Goal: Transaction & Acquisition: Purchase product/service

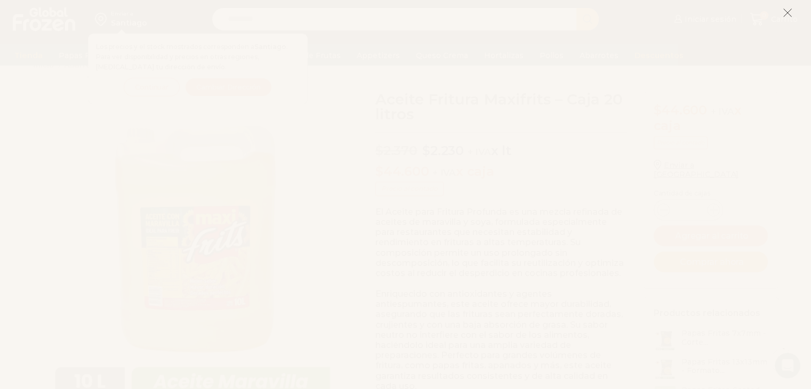
scroll to position [45, 0]
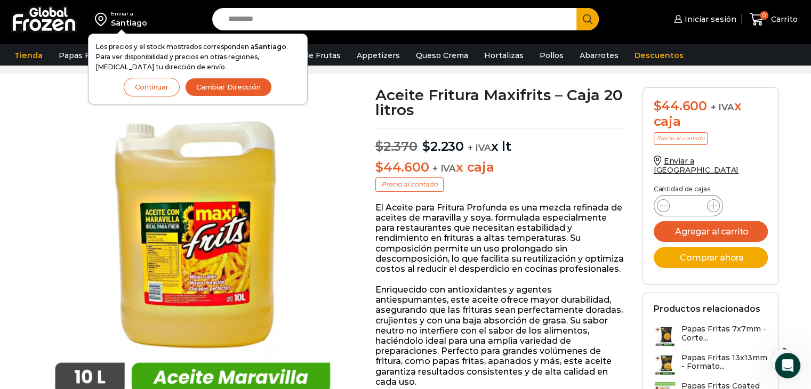
click at [205, 85] on button "Cambiar Dirección" at bounding box center [228, 87] width 87 height 19
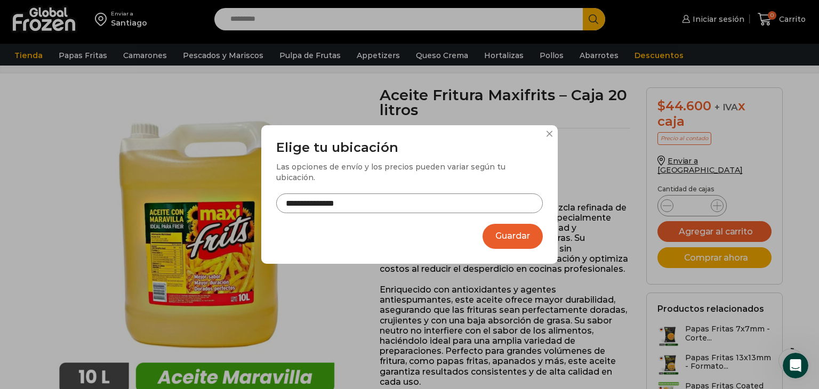
click at [350, 194] on input "**********" at bounding box center [409, 204] width 267 height 20
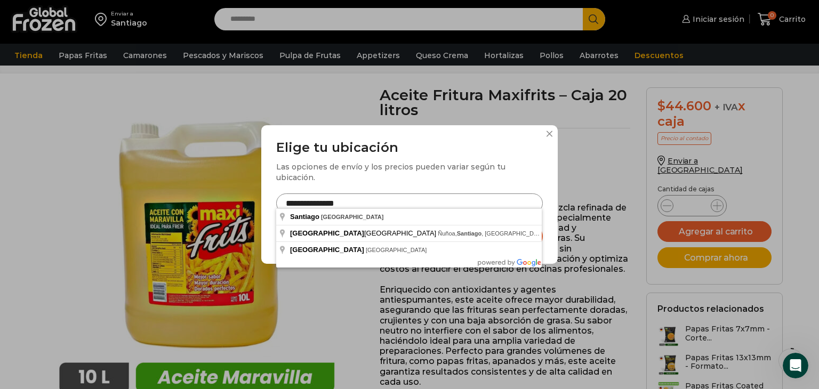
click at [357, 202] on input "**********" at bounding box center [409, 204] width 267 height 20
drag, startPoint x: 351, startPoint y: 195, endPoint x: 170, endPoint y: 202, distance: 180.8
click at [170, 202] on div "**********" at bounding box center [409, 194] width 819 height 389
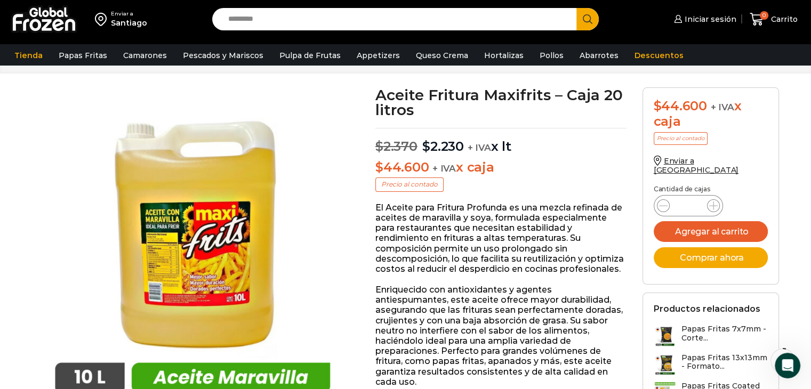
click at [133, 32] on div "Enviar a Santiago Los precios y el stock mostrados corresponden a Santiago . Pa…" at bounding box center [103, 19] width 196 height 38
click at [126, 17] on div "Enviar a" at bounding box center [129, 13] width 36 height 7
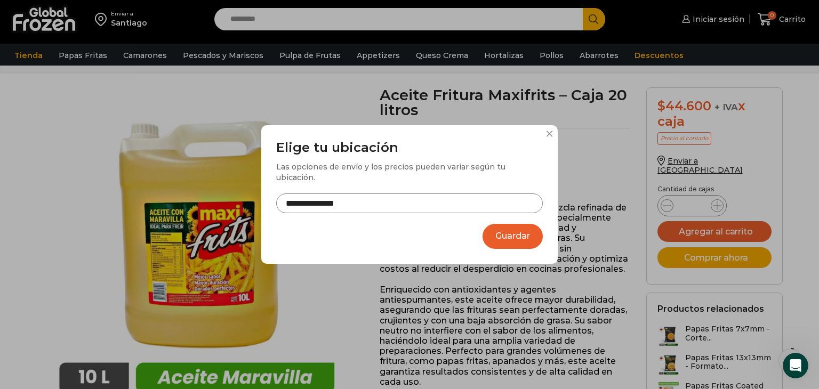
click at [318, 194] on input "**********" at bounding box center [409, 204] width 267 height 20
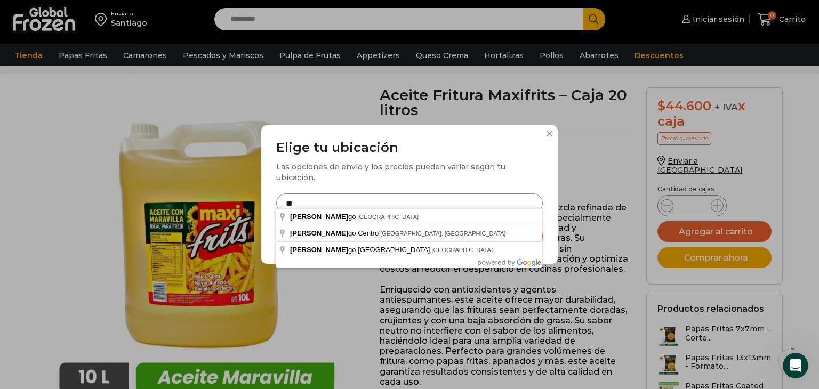
type input "*"
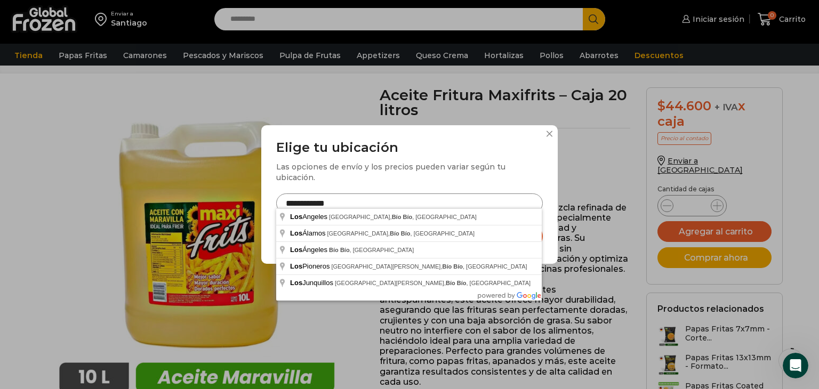
type input "**********"
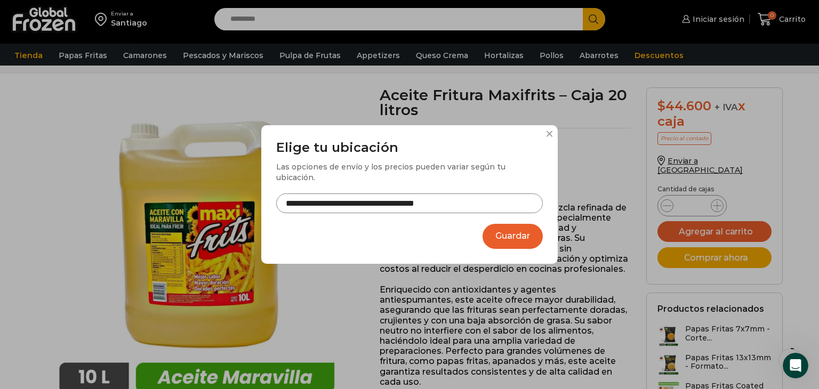
click at [512, 228] on button "Guardar" at bounding box center [512, 236] width 60 height 25
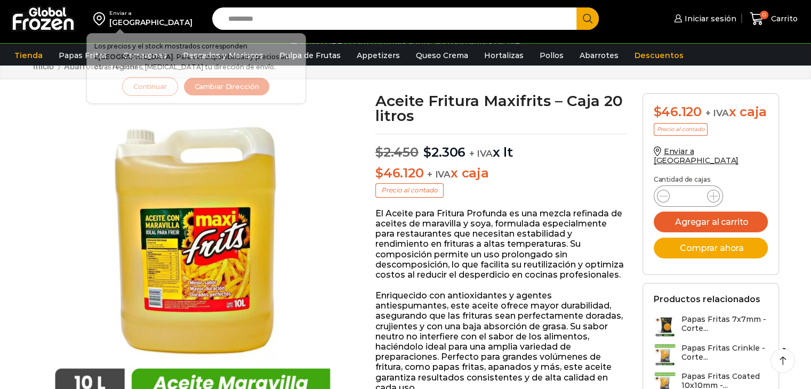
scroll to position [45, 0]
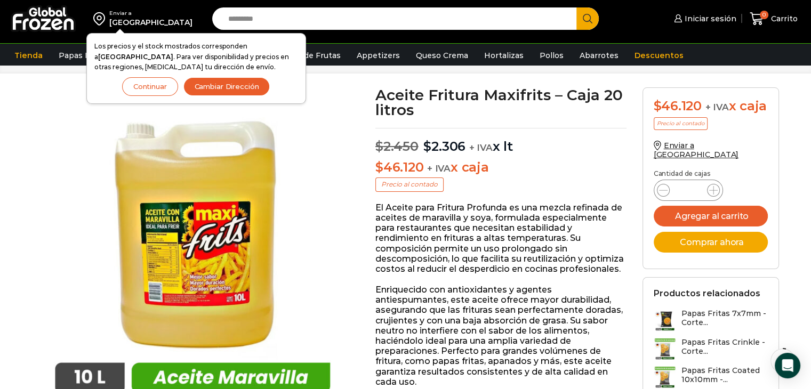
click at [157, 88] on button "Continuar" at bounding box center [150, 86] width 56 height 19
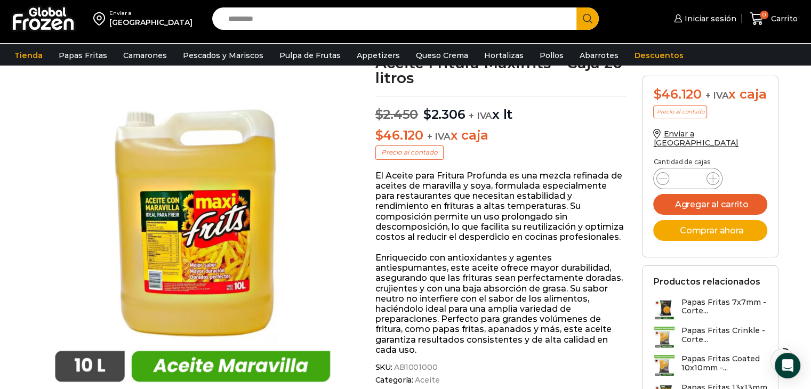
scroll to position [0, 0]
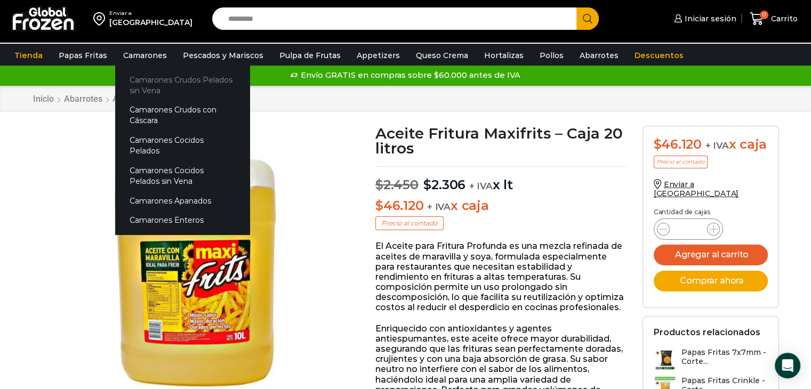
click at [140, 79] on link "Camarones Crudos Pelados sin Vena" at bounding box center [182, 85] width 134 height 30
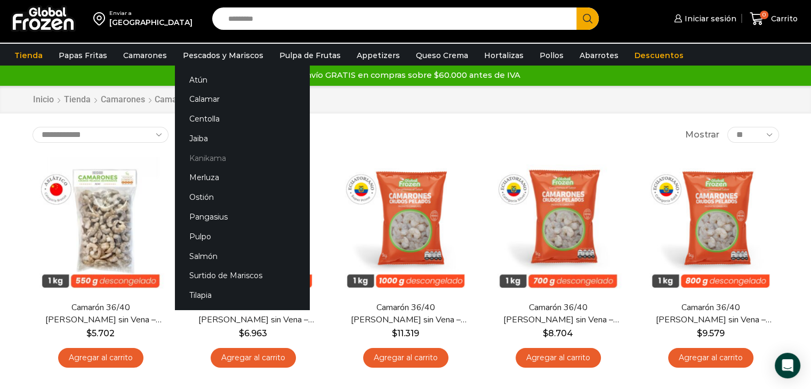
click at [210, 156] on link "Kanikama" at bounding box center [242, 158] width 134 height 20
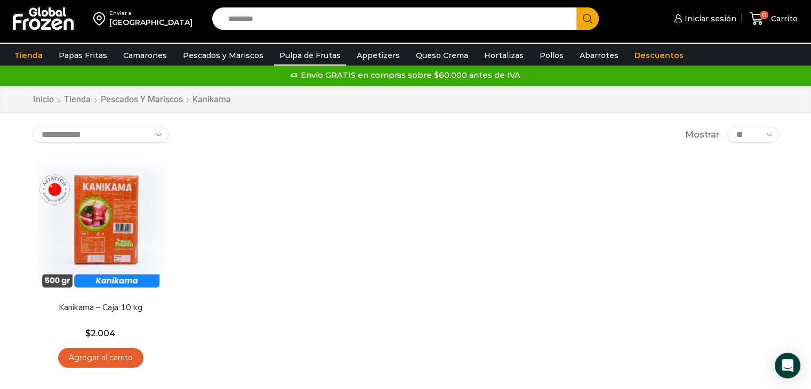
click at [296, 55] on link "Pulpa de Frutas" at bounding box center [310, 55] width 72 height 20
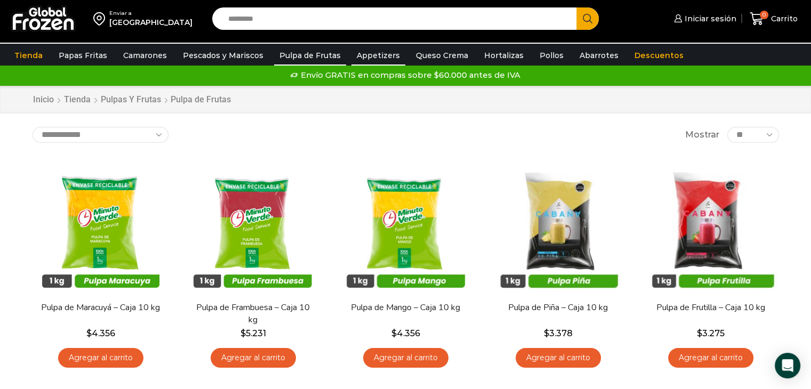
click at [375, 60] on link "Appetizers" at bounding box center [378, 55] width 54 height 20
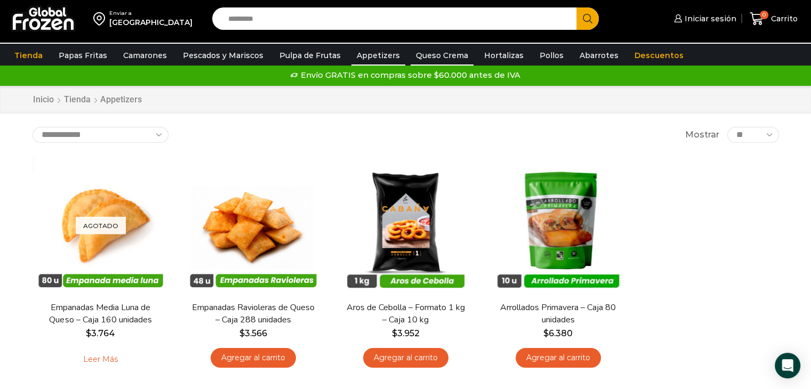
click at [442, 52] on link "Queso Crema" at bounding box center [442, 55] width 63 height 20
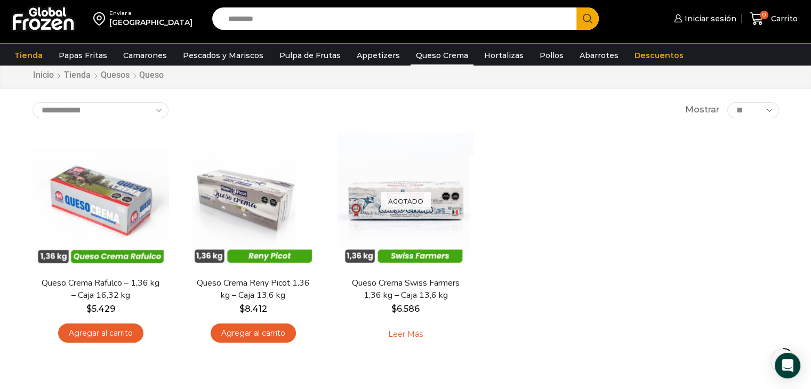
scroll to position [31, 0]
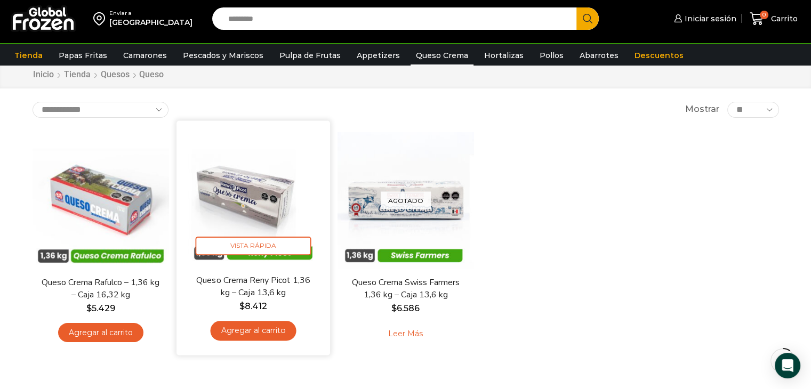
click at [263, 330] on link "Agregar al carrito" at bounding box center [253, 331] width 86 height 20
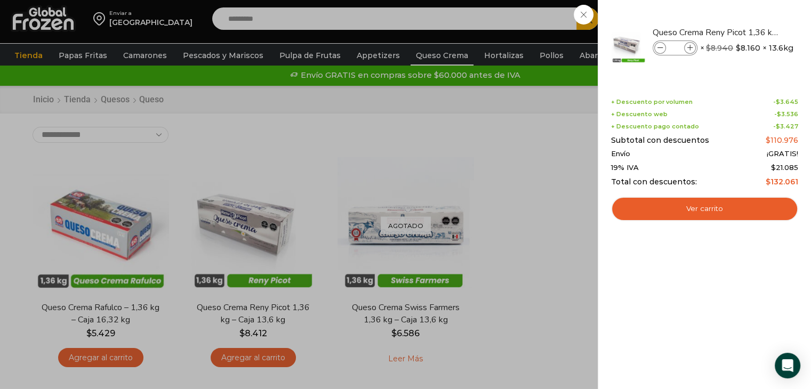
scroll to position [0, 0]
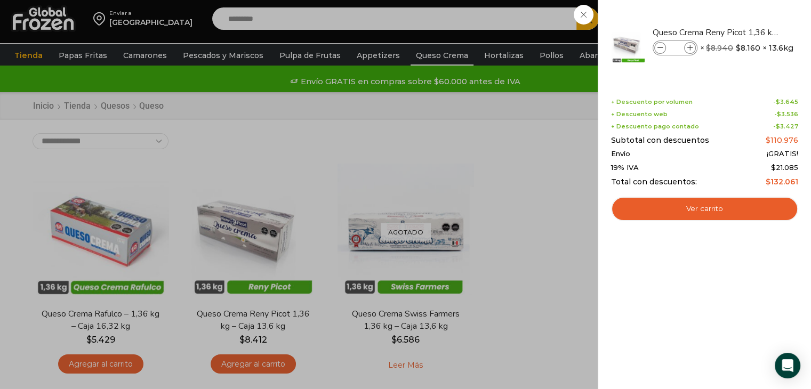
click at [747, 31] on div "1 Carrito 1 1 Shopping Cart *" at bounding box center [773, 18] width 53 height 25
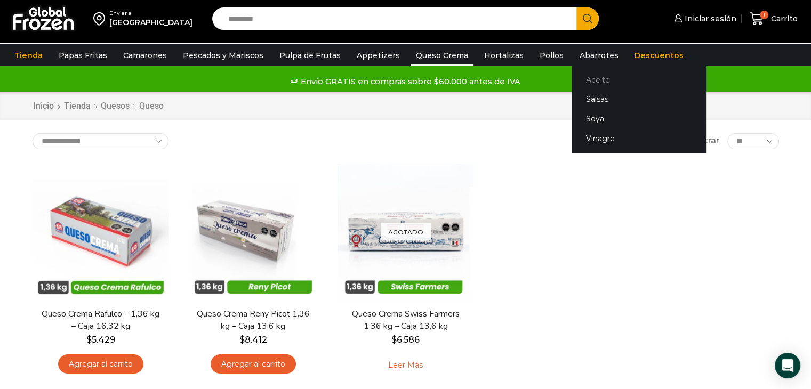
click at [585, 79] on link "Aceite" at bounding box center [639, 80] width 134 height 20
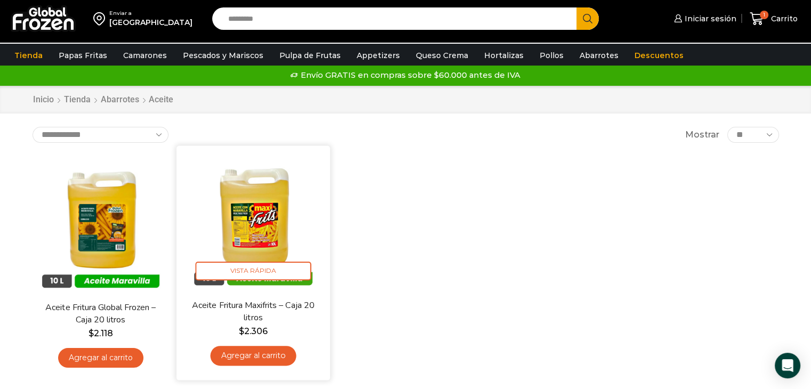
click at [262, 363] on link "Agregar al carrito" at bounding box center [253, 356] width 86 height 20
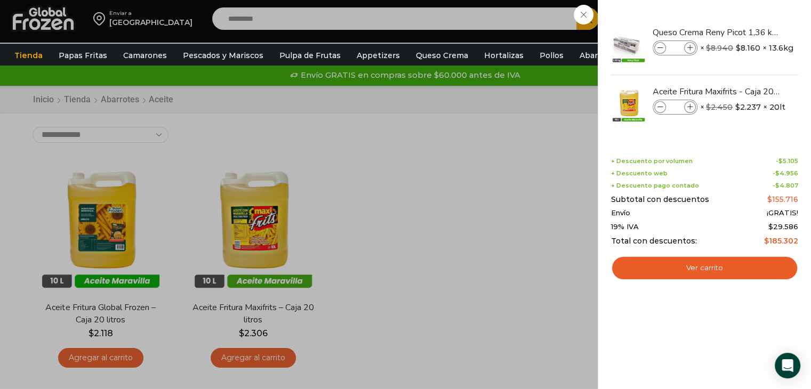
click at [747, 31] on div "2 [GEOGRAPHIC_DATA] 2 2 Shopping Cart *" at bounding box center [773, 18] width 53 height 25
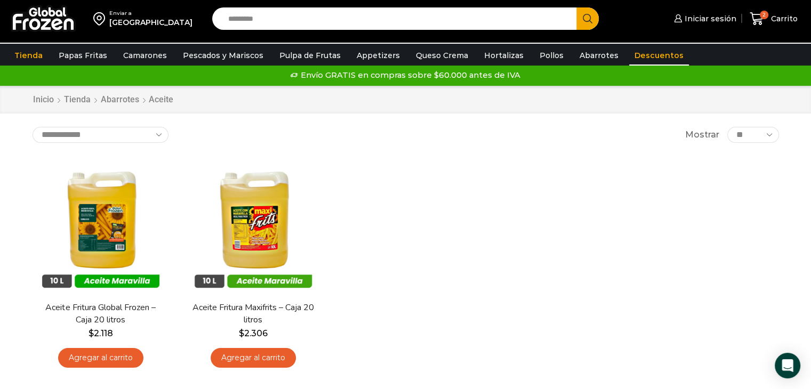
click at [630, 50] on link "Descuentos" at bounding box center [659, 55] width 60 height 20
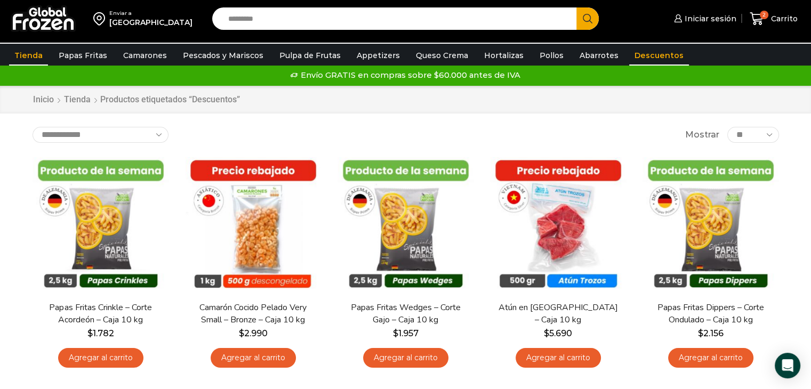
click at [32, 54] on link "Tienda" at bounding box center [28, 55] width 39 height 20
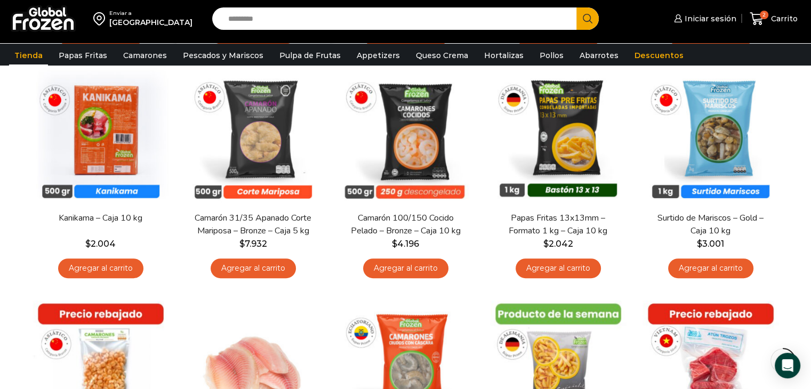
scroll to position [330, 0]
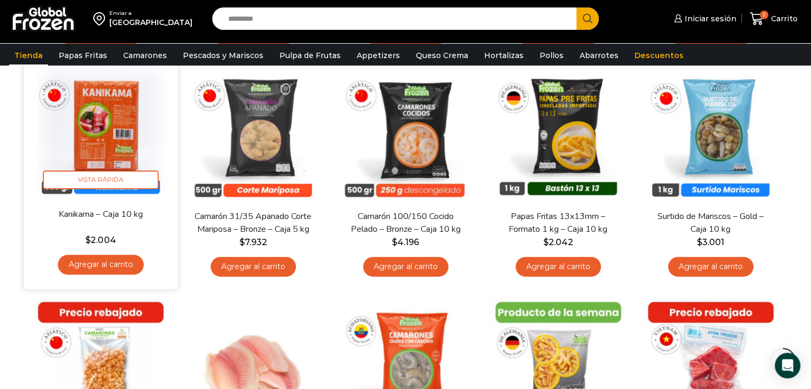
click at [104, 264] on link "Agregar al carrito" at bounding box center [101, 265] width 86 height 20
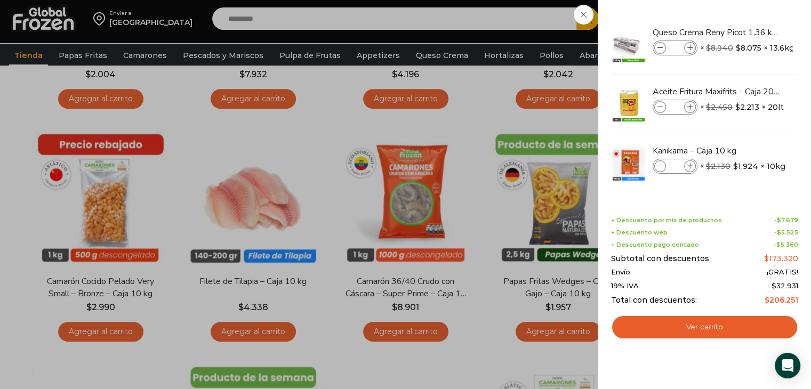
scroll to position [504, 0]
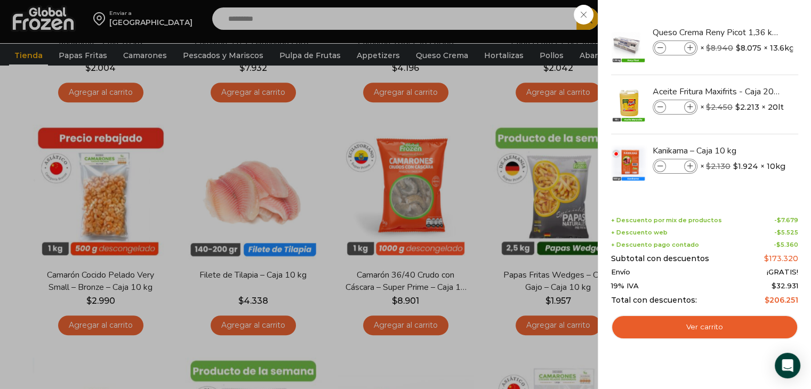
click at [747, 31] on div "3 [GEOGRAPHIC_DATA] 3 3 Shopping Cart *" at bounding box center [773, 18] width 53 height 25
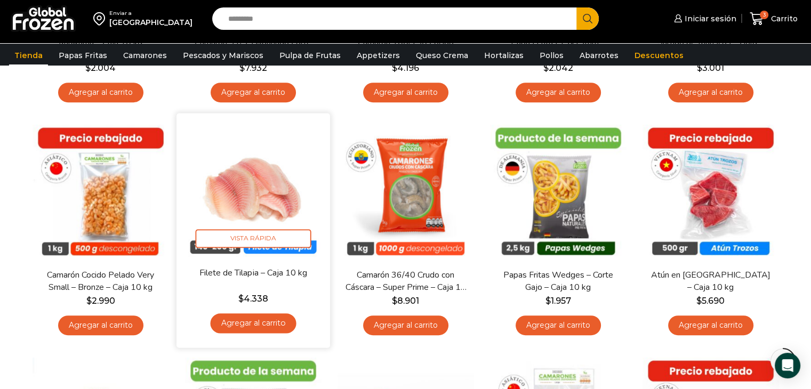
click at [254, 323] on link "Agregar al carrito" at bounding box center [253, 323] width 86 height 20
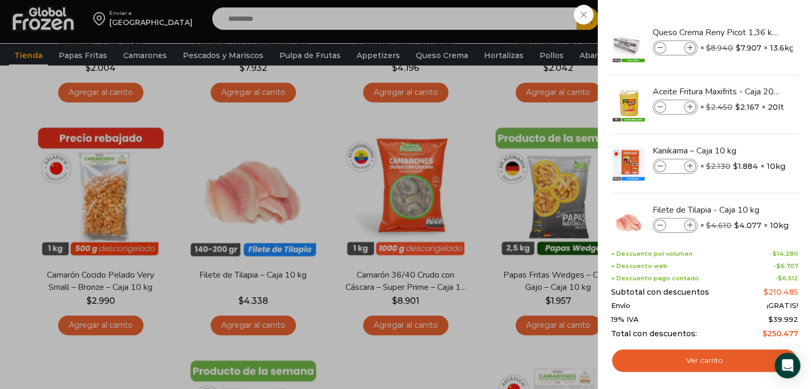
click at [747, 31] on div "4 [GEOGRAPHIC_DATA] 4 4 Shopping Cart *" at bounding box center [773, 18] width 53 height 25
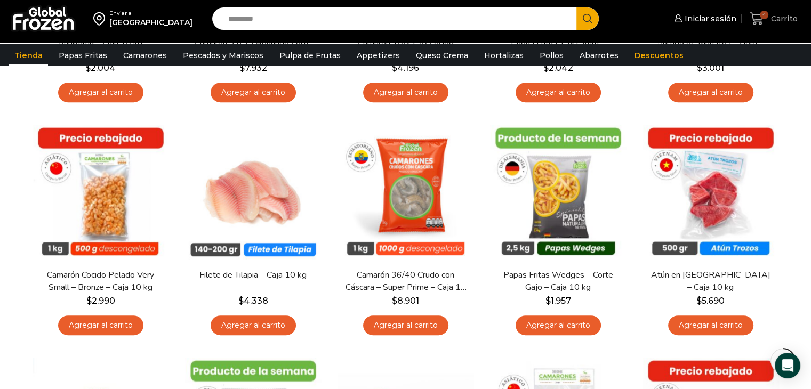
click at [755, 22] on icon at bounding box center [757, 18] width 14 height 13
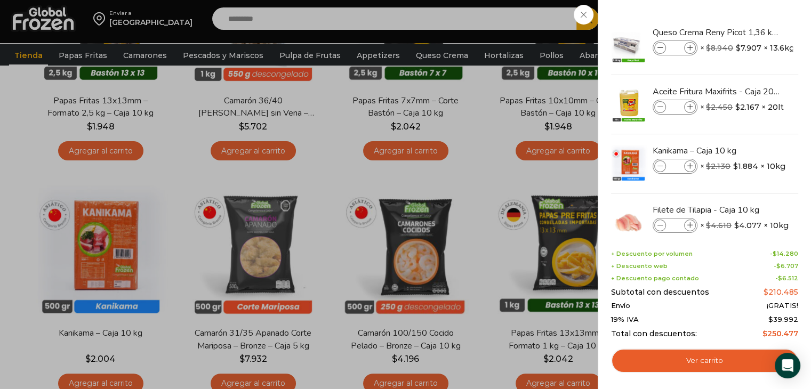
scroll to position [212, 0]
